Goal: Transaction & Acquisition: Obtain resource

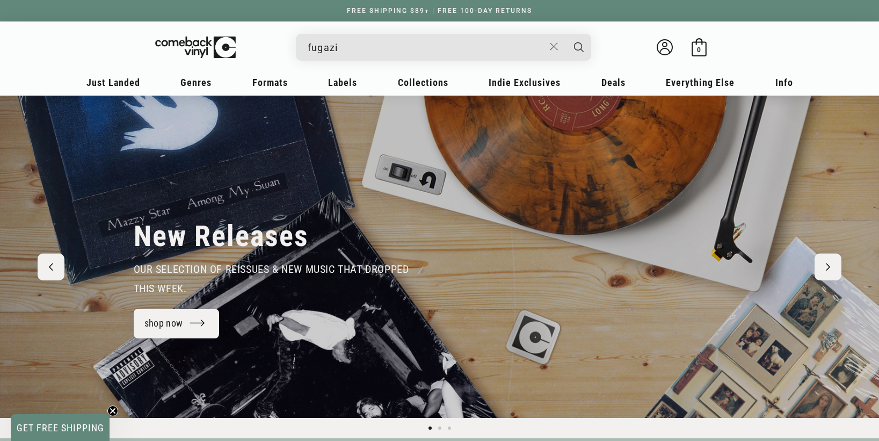
type input "fugazi"
click at [566, 34] on button "Search" at bounding box center [579, 47] width 27 height 27
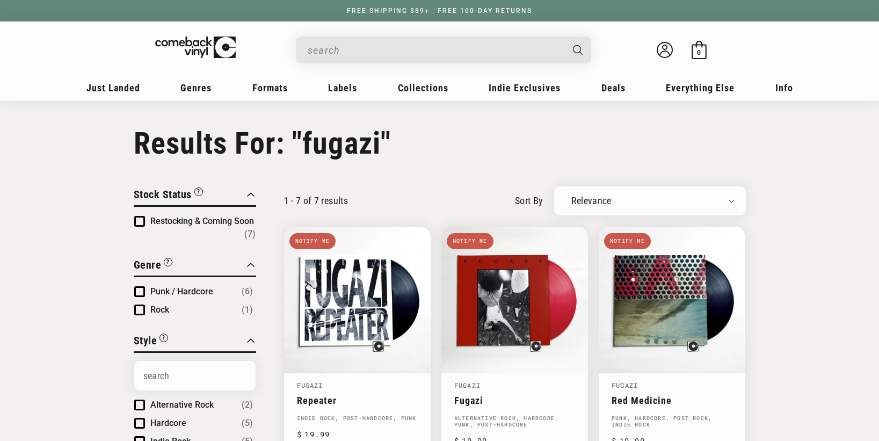
type input "fugazi"
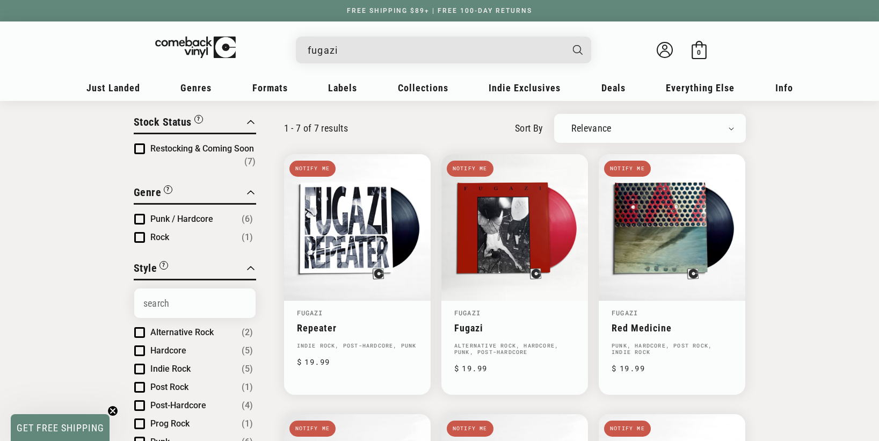
scroll to position [54, 0]
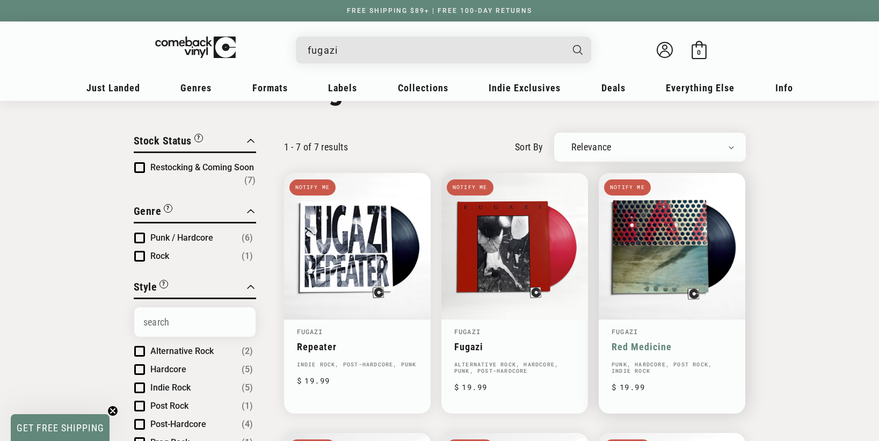
click at [704, 341] on link "Red Medicine" at bounding box center [672, 346] width 121 height 11
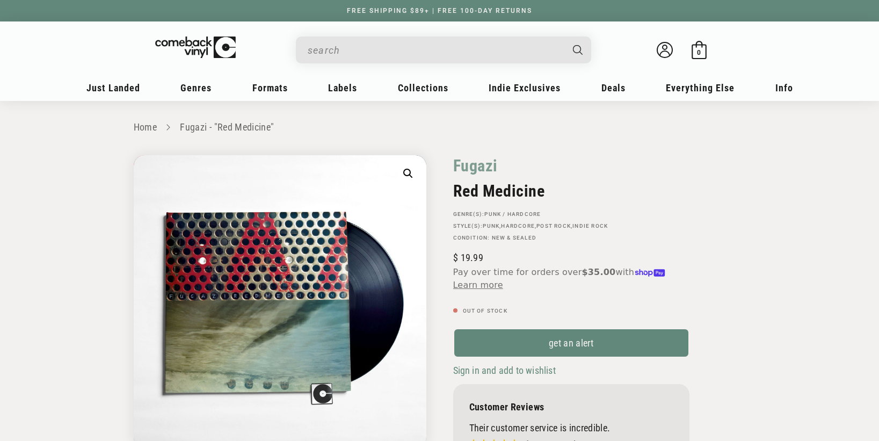
scroll to position [54, 0]
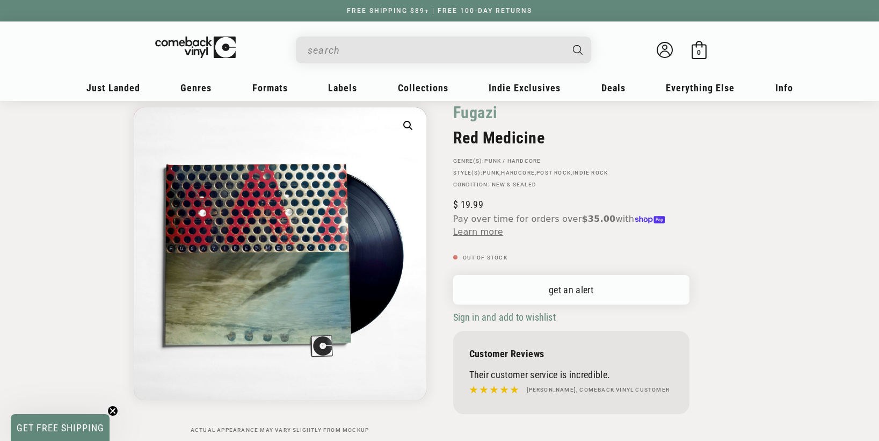
click at [620, 279] on link "get an alert" at bounding box center [571, 290] width 236 height 30
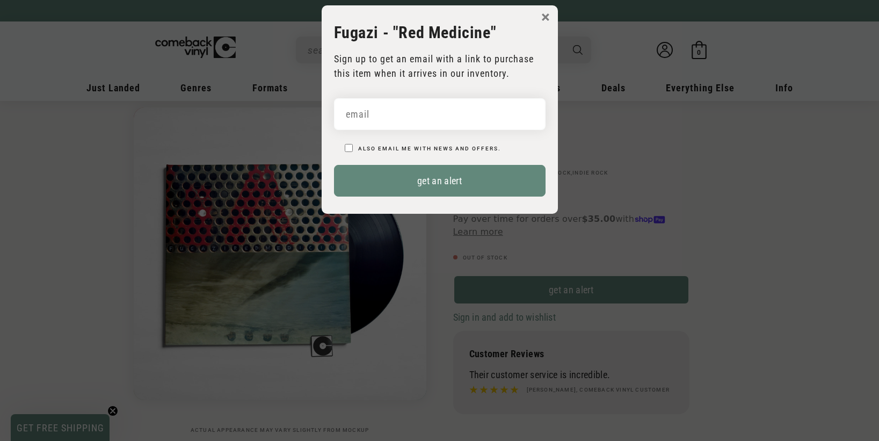
click at [367, 119] on input "email" at bounding box center [440, 114] width 212 height 32
type input "[EMAIL_ADDRESS][DOMAIN_NAME]"
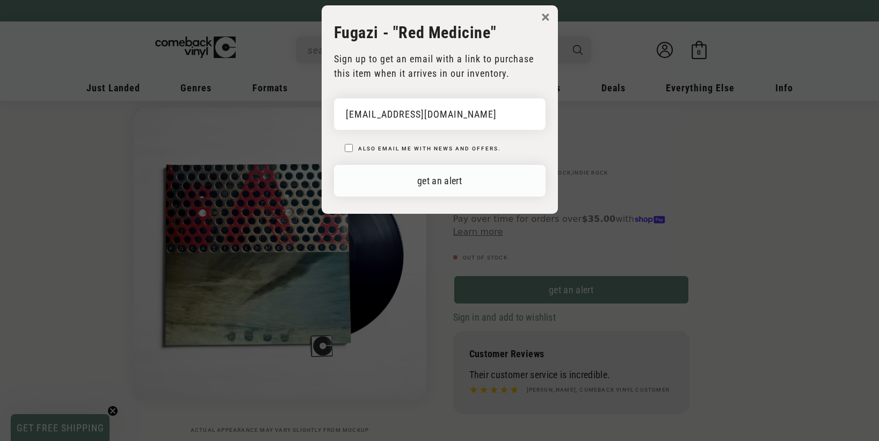
click at [399, 182] on button "get an alert" at bounding box center [440, 181] width 212 height 32
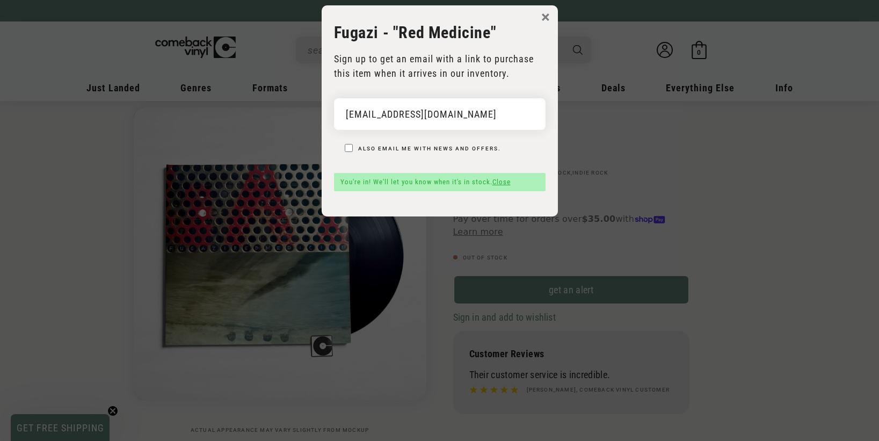
click at [549, 16] on button "×" at bounding box center [545, 17] width 9 height 16
